Goal: Navigation & Orientation: Find specific page/section

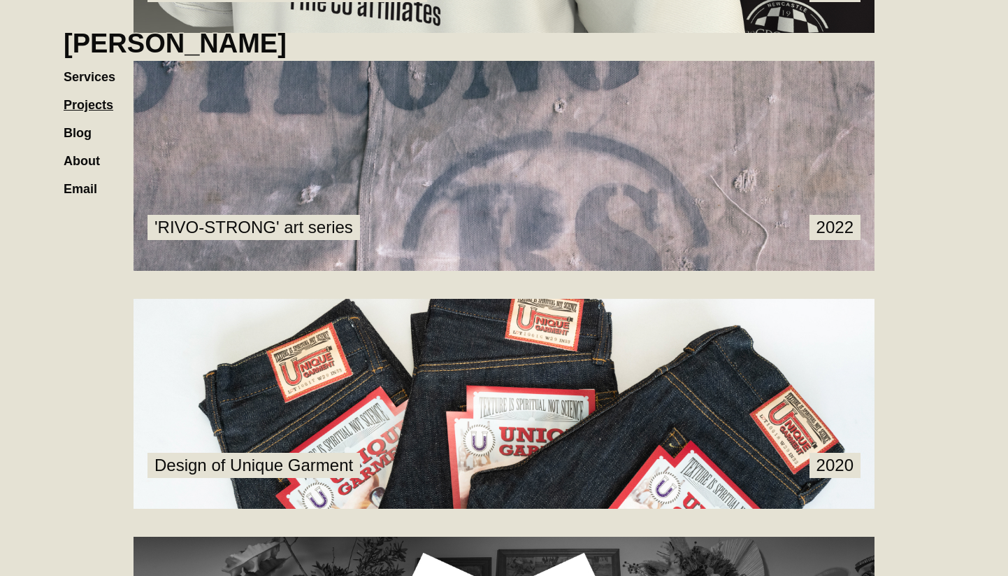
scroll to position [1589, 0]
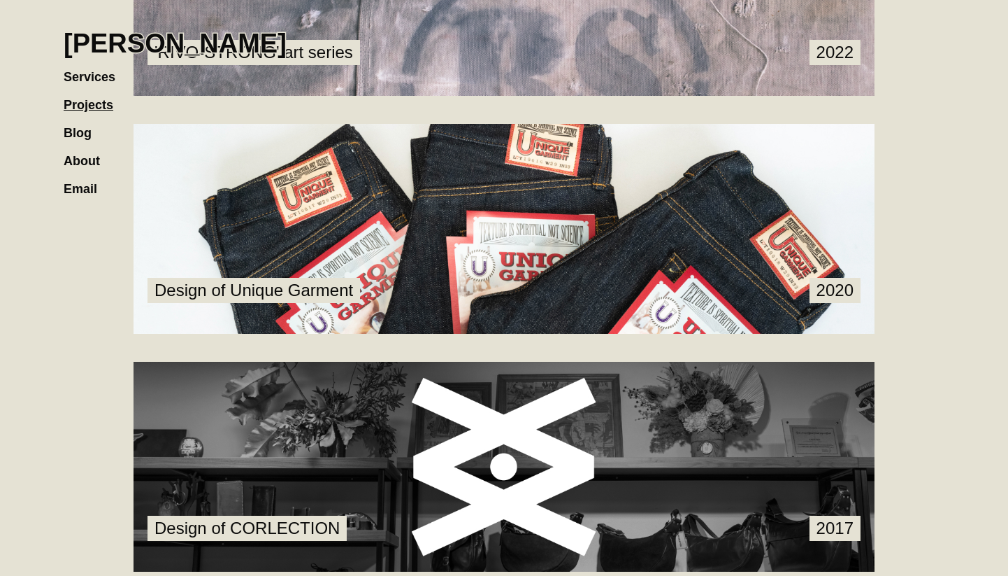
click at [365, 445] on link at bounding box center [504, 467] width 741 height 210
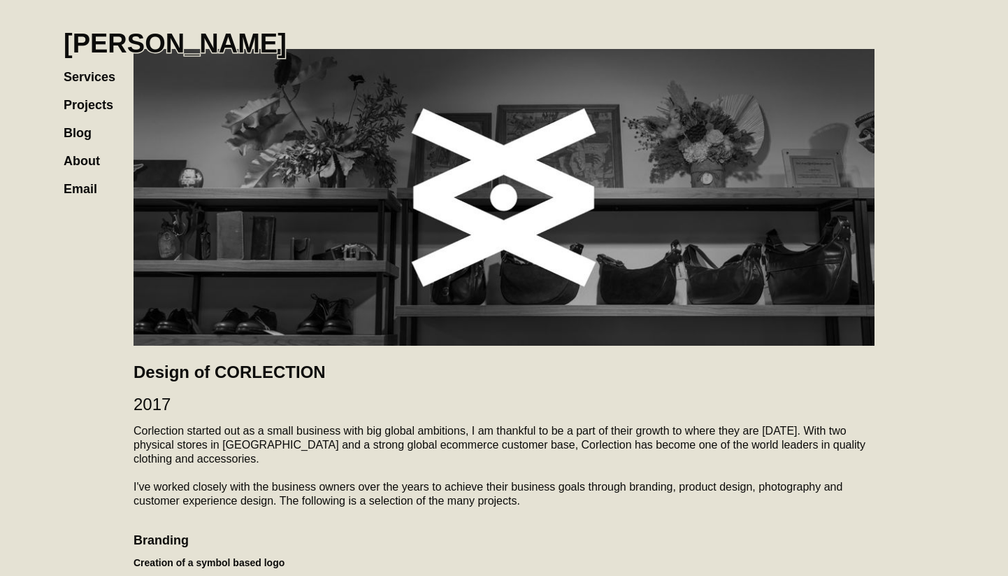
click at [197, 41] on h1 "[PERSON_NAME]" at bounding box center [175, 43] width 223 height 31
